Goal: Information Seeking & Learning: Learn about a topic

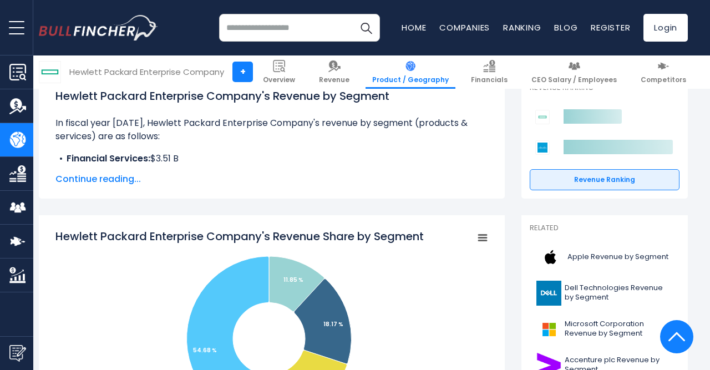
scroll to position [173, 0]
click at [129, 182] on span "Continue reading..." at bounding box center [271, 178] width 433 height 13
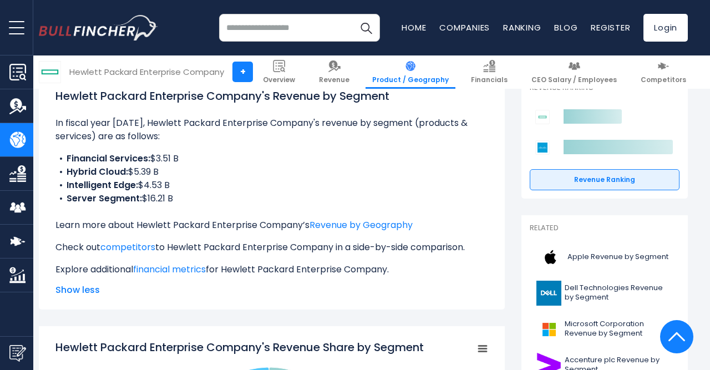
drag, startPoint x: 69, startPoint y: 201, endPoint x: 187, endPoint y: 192, distance: 117.9
click at [187, 192] on ul "Financial Services: $3.51 B Hybrid Cloud: $5.39 B Intelligent Edge: $4.53 B Ser…" at bounding box center [271, 178] width 433 height 53
drag, startPoint x: 99, startPoint y: 185, endPoint x: 202, endPoint y: 201, distance: 104.4
click at [202, 201] on ul "Financial Services: $3.51 B Hybrid Cloud: $5.39 B Intelligent Edge: $4.53 B Ser…" at bounding box center [271, 178] width 433 height 53
click at [202, 201] on li "Server Segment: $16.21 B" at bounding box center [271, 198] width 433 height 13
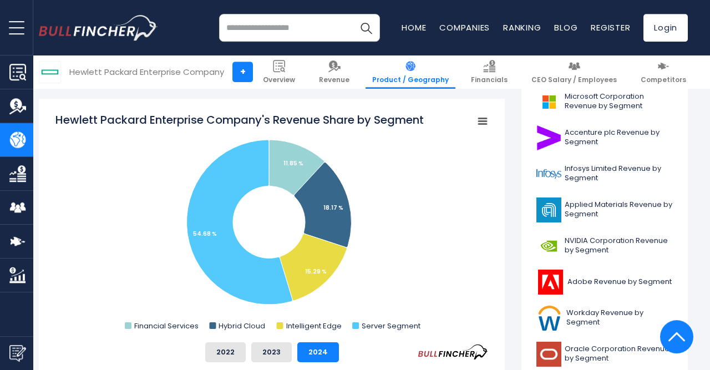
scroll to position [112, 0]
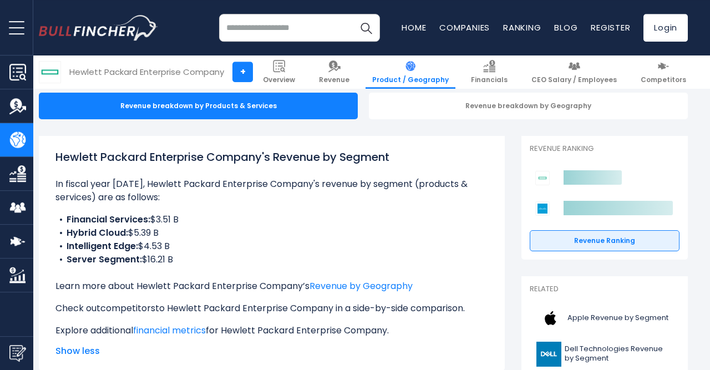
click at [137, 307] on link "competitors" at bounding box center [127, 308] width 55 height 13
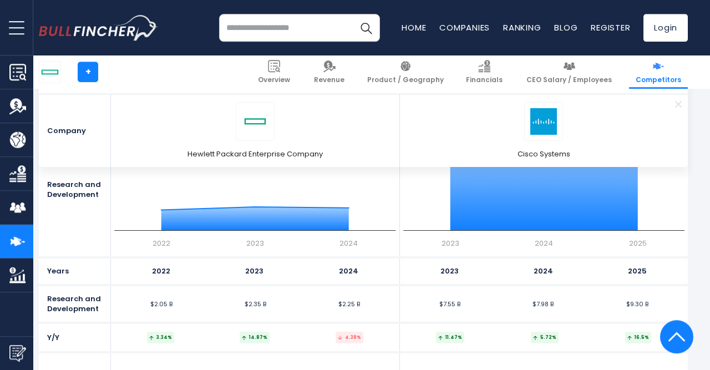
scroll to position [1557, 0]
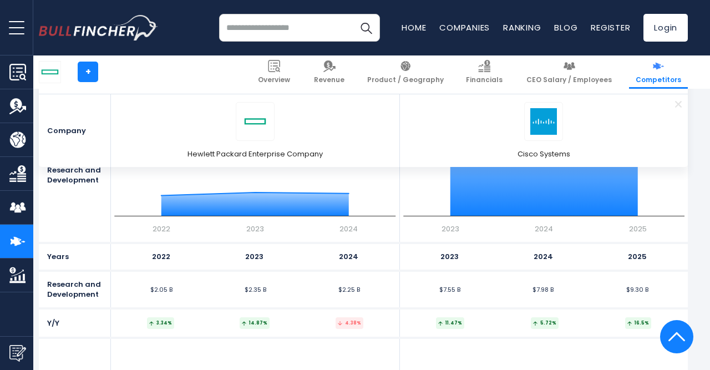
click at [357, 291] on li "$2.25 B" at bounding box center [349, 289] width 27 height 7
drag, startPoint x: 340, startPoint y: 290, endPoint x: 358, endPoint y: 290, distance: 17.2
click at [358, 290] on li "$2.25 B" at bounding box center [349, 289] width 27 height 7
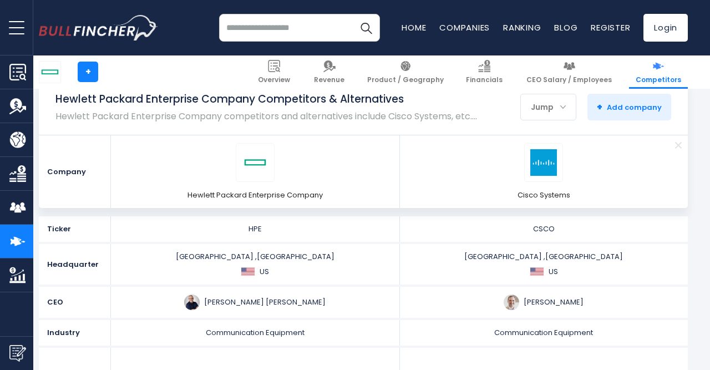
scroll to position [0, 0]
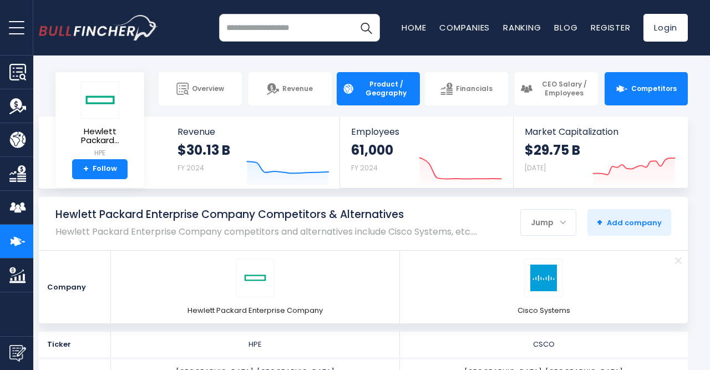
click at [380, 83] on span "Product / Geography" at bounding box center [386, 88] width 57 height 17
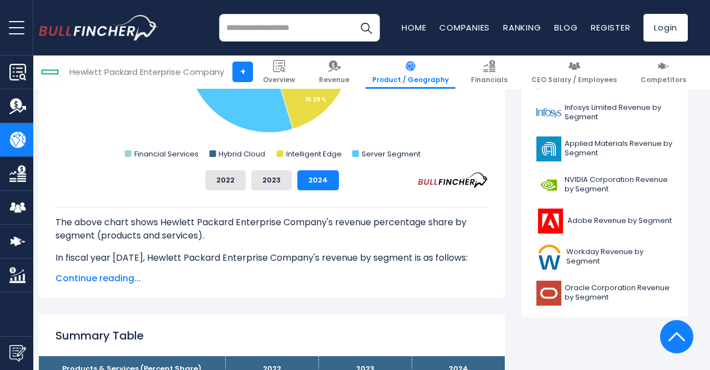
scroll to position [115, 0]
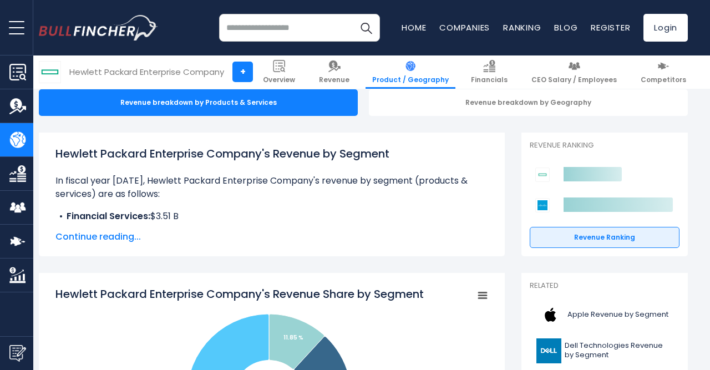
click at [118, 235] on span "Continue reading..." at bounding box center [271, 236] width 433 height 13
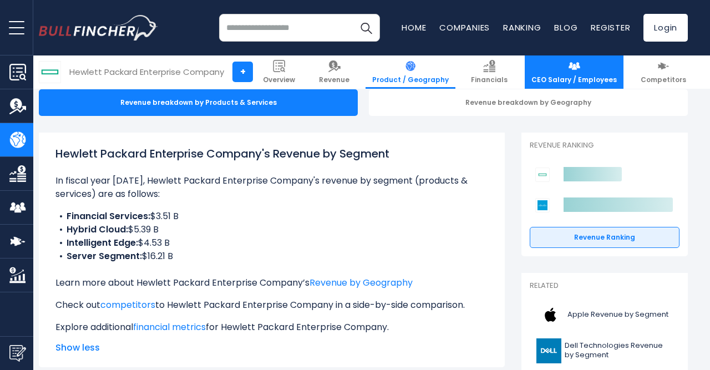
click at [573, 76] on span "CEO Salary / Employees" at bounding box center [573, 79] width 85 height 9
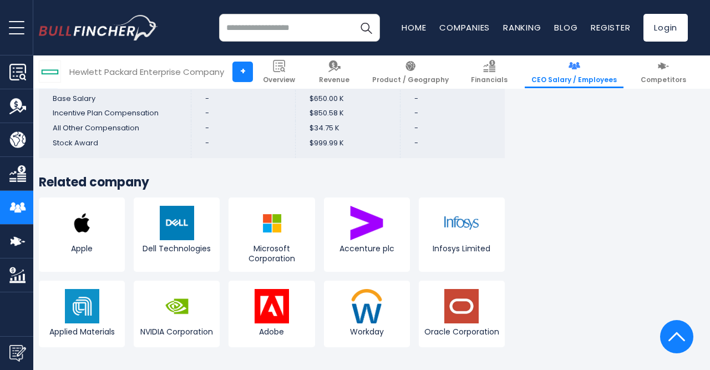
scroll to position [3749, 0]
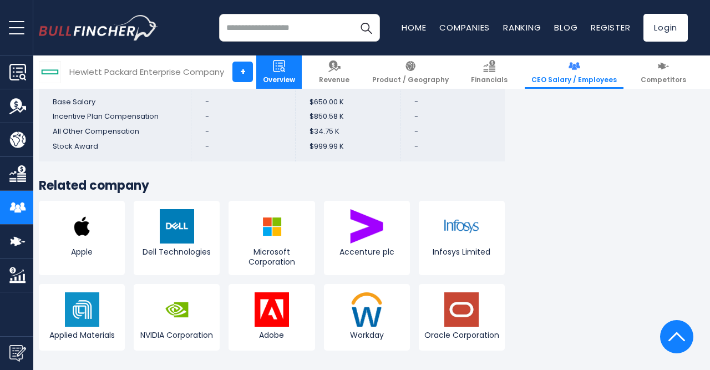
click at [294, 80] on span "Overview" at bounding box center [279, 79] width 32 height 9
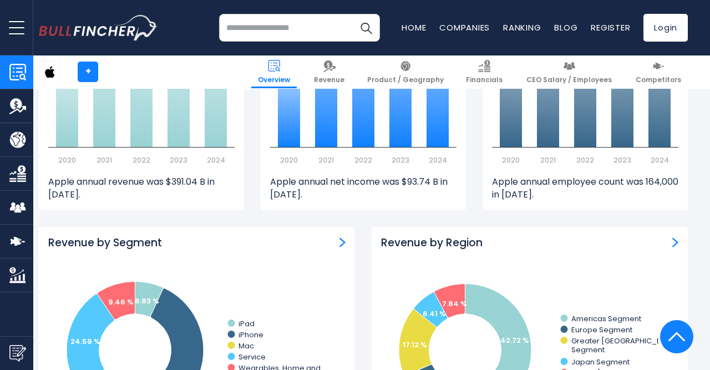
scroll to position [692, 0]
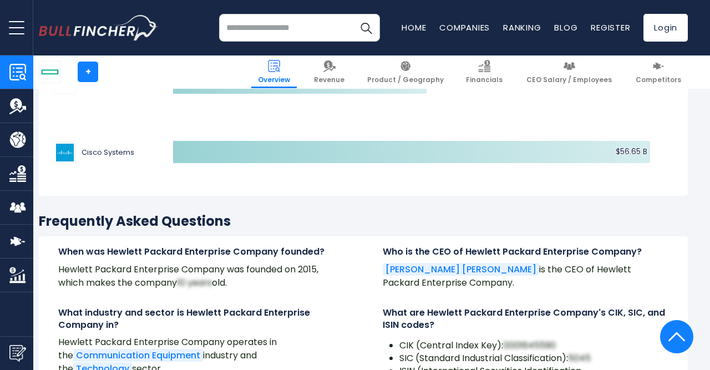
scroll to position [3230, 0]
